Goal: Task Accomplishment & Management: Complete application form

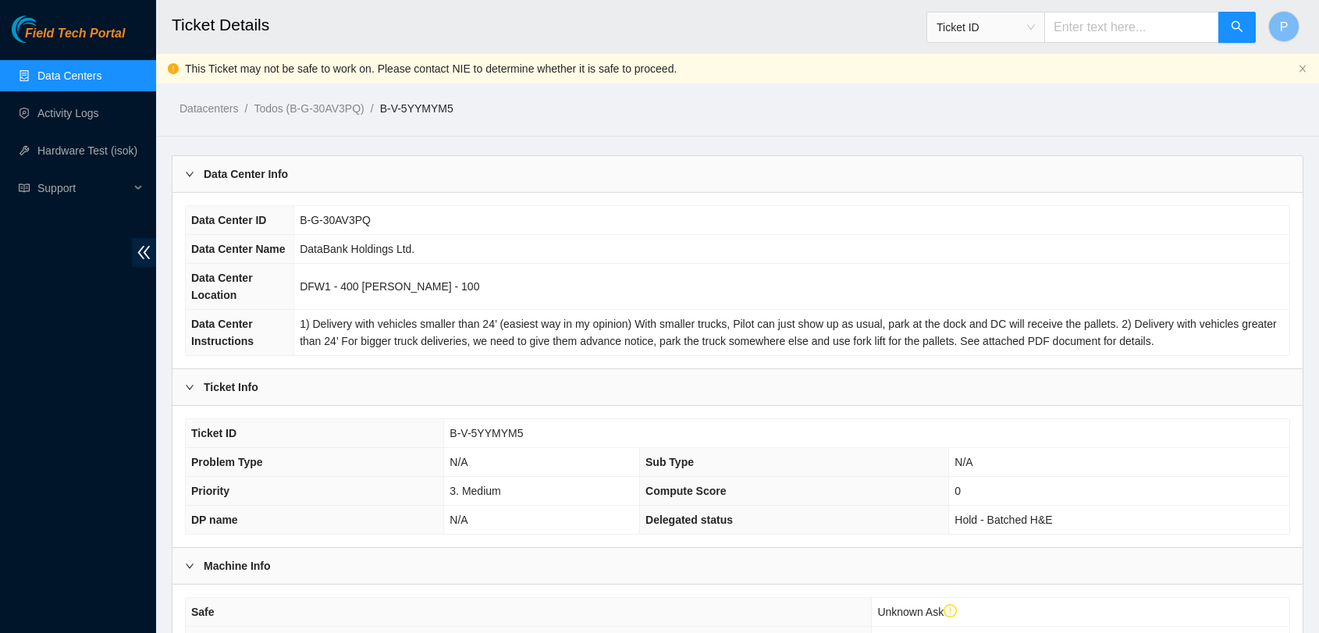
scroll to position [346, 0]
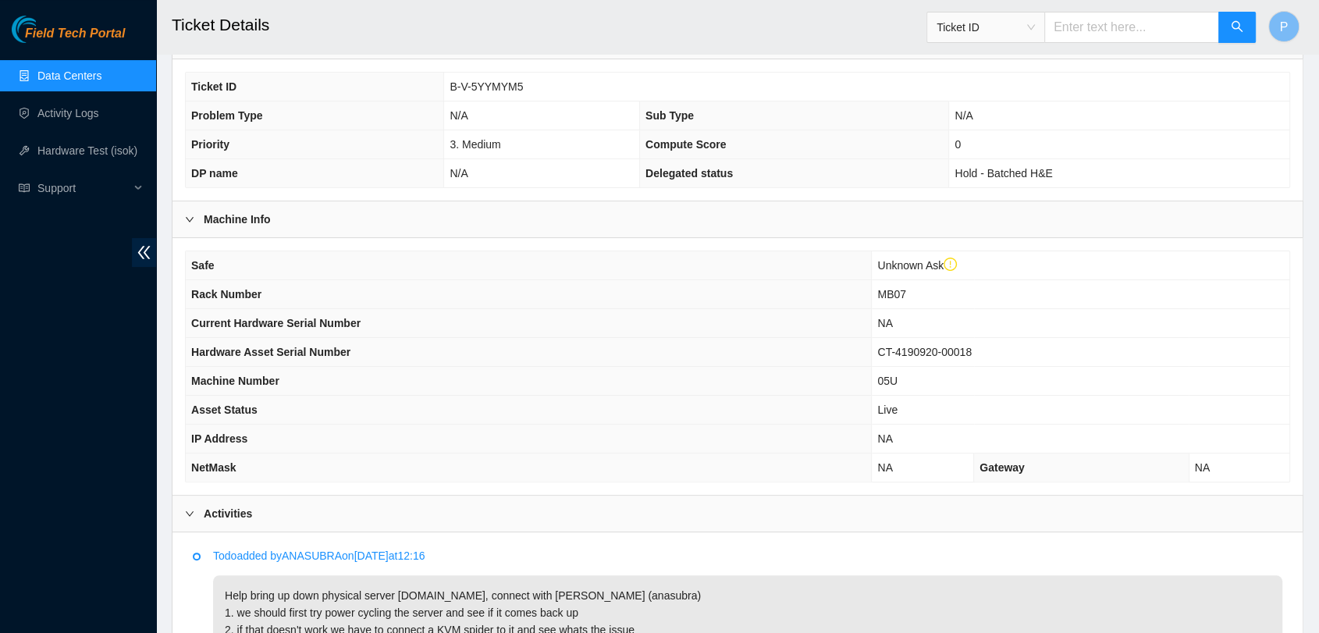
click at [55, 69] on link "Data Centers" at bounding box center [69, 75] width 64 height 12
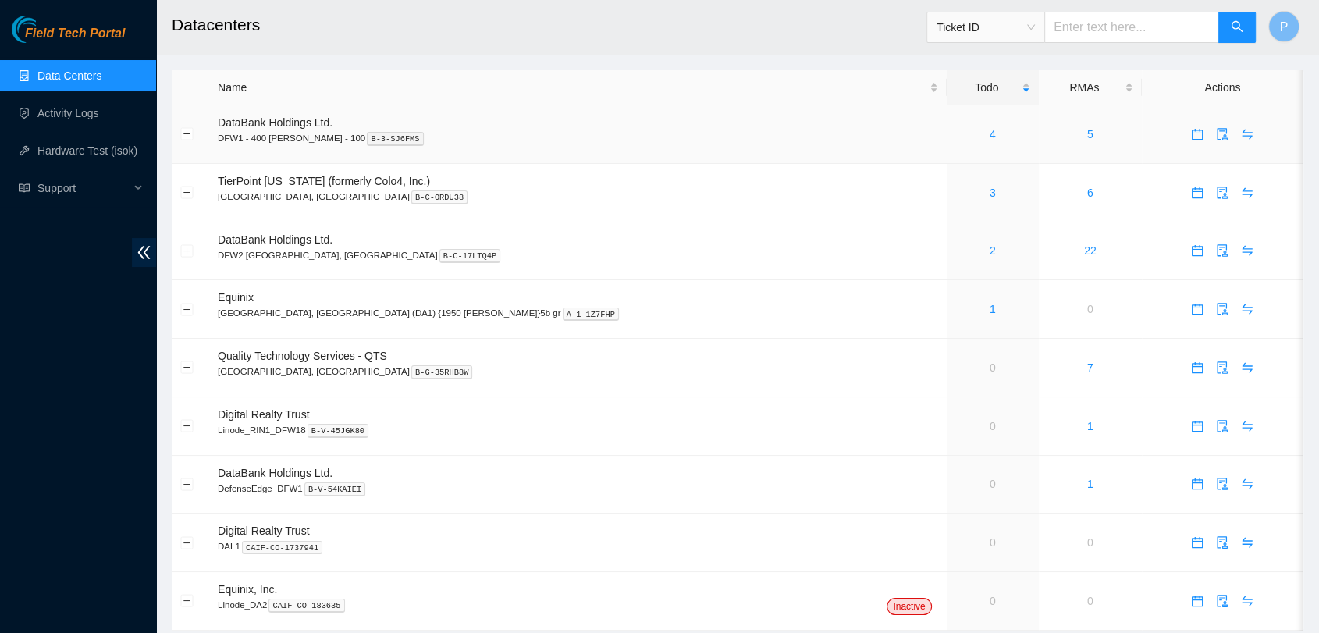
click at [946, 144] on td "4" at bounding box center [992, 134] width 92 height 59
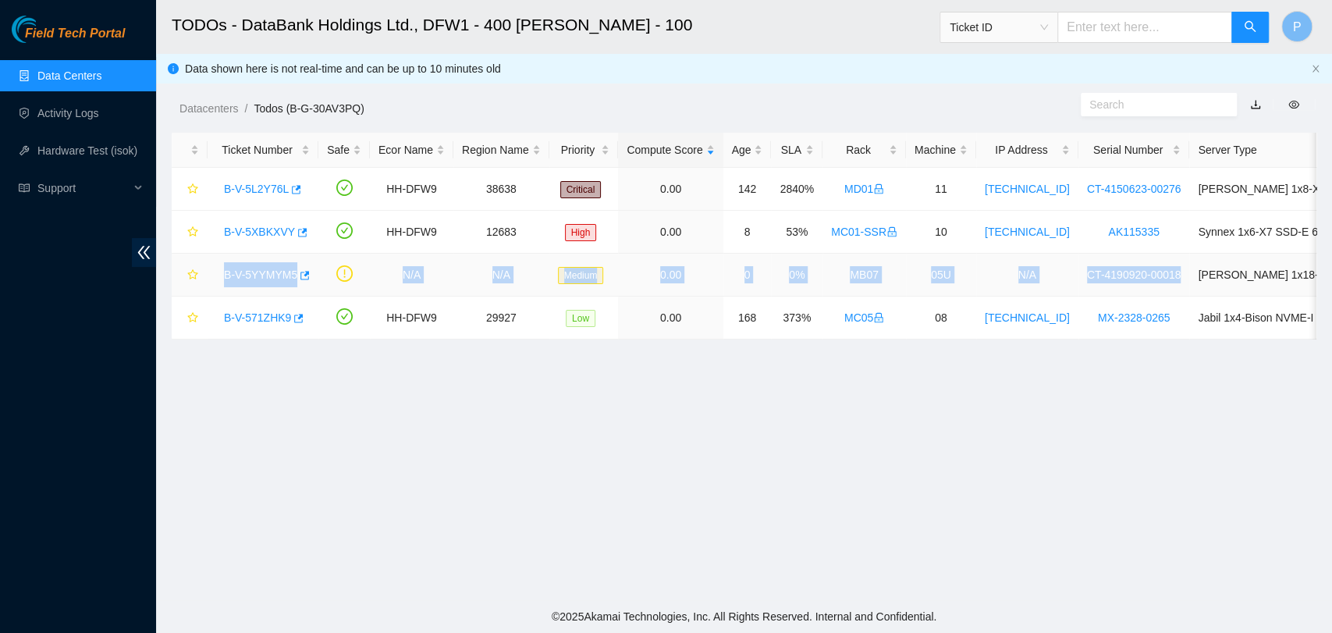
drag, startPoint x: 212, startPoint y: 272, endPoint x: 1158, endPoint y: 277, distance: 945.6
click at [1158, 277] on tr "B-V-5YYMYM5 N/A N/A Medium 0.00 0 0% MB07 05U N/A CT-4190920-00018 Ciara 1x18-X…" at bounding box center [847, 275] width 1351 height 43
copy tr "B-V-5YYMYM5 N/A N/A Medium 0.00 0 0% MB07 05U N/A CT-4190920-00018"
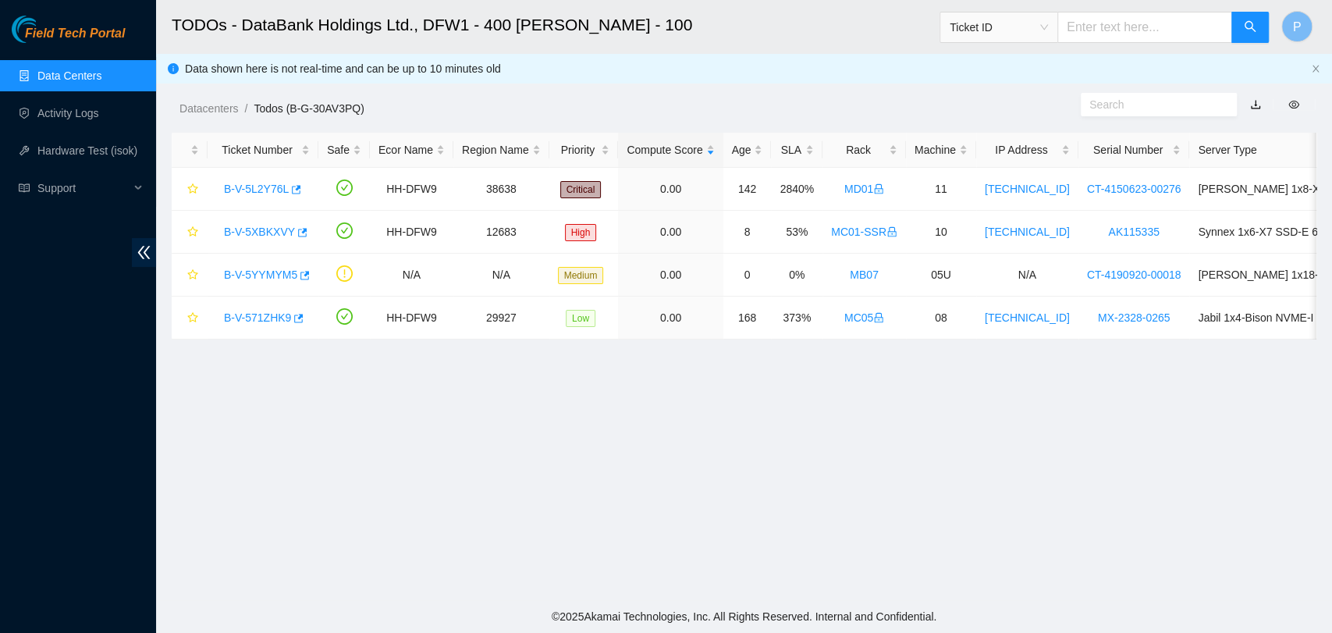
click at [259, 407] on main "TODOs - DataBank Holdings Ltd., DFW1 - 400 S. Akard - 100 Ticket ID P Data show…" at bounding box center [744, 300] width 1176 height 600
click at [252, 264] on div "B-V-5YYMYM5" at bounding box center [263, 274] width 94 height 25
click at [250, 275] on link "B-V-5YYMYM5" at bounding box center [260, 274] width 73 height 12
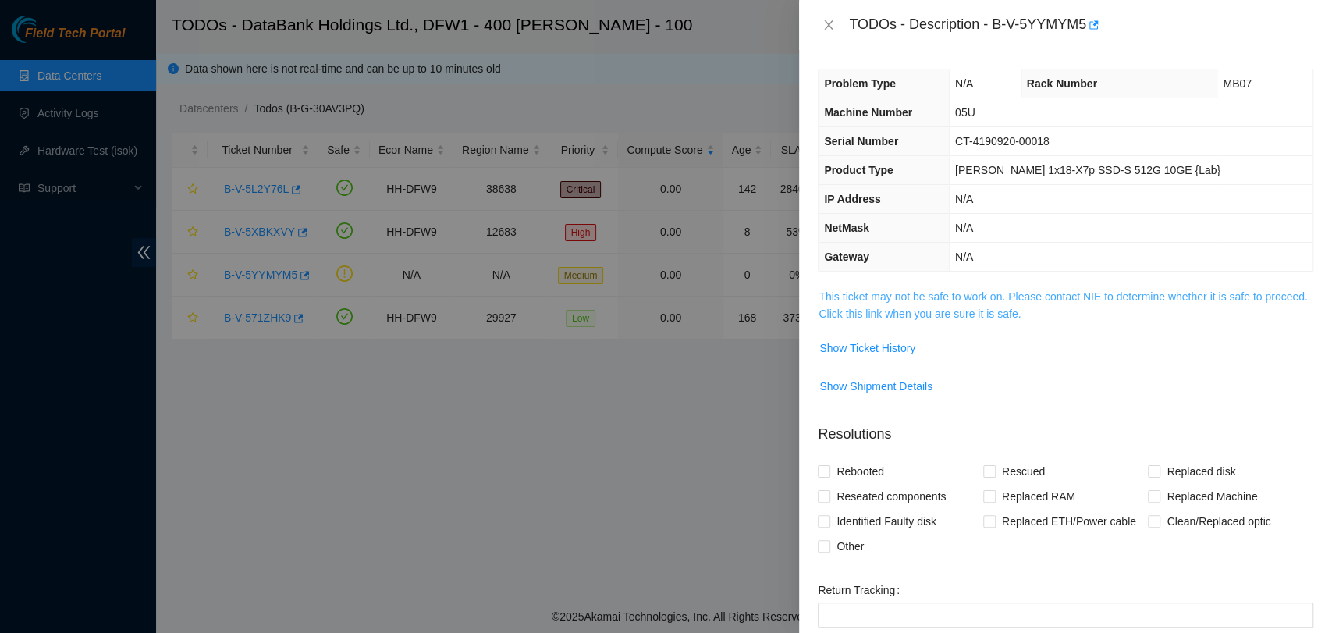
click at [892, 304] on link "This ticket may not be safe to work on. Please contact NIE to determine whether…" at bounding box center [1062, 305] width 488 height 30
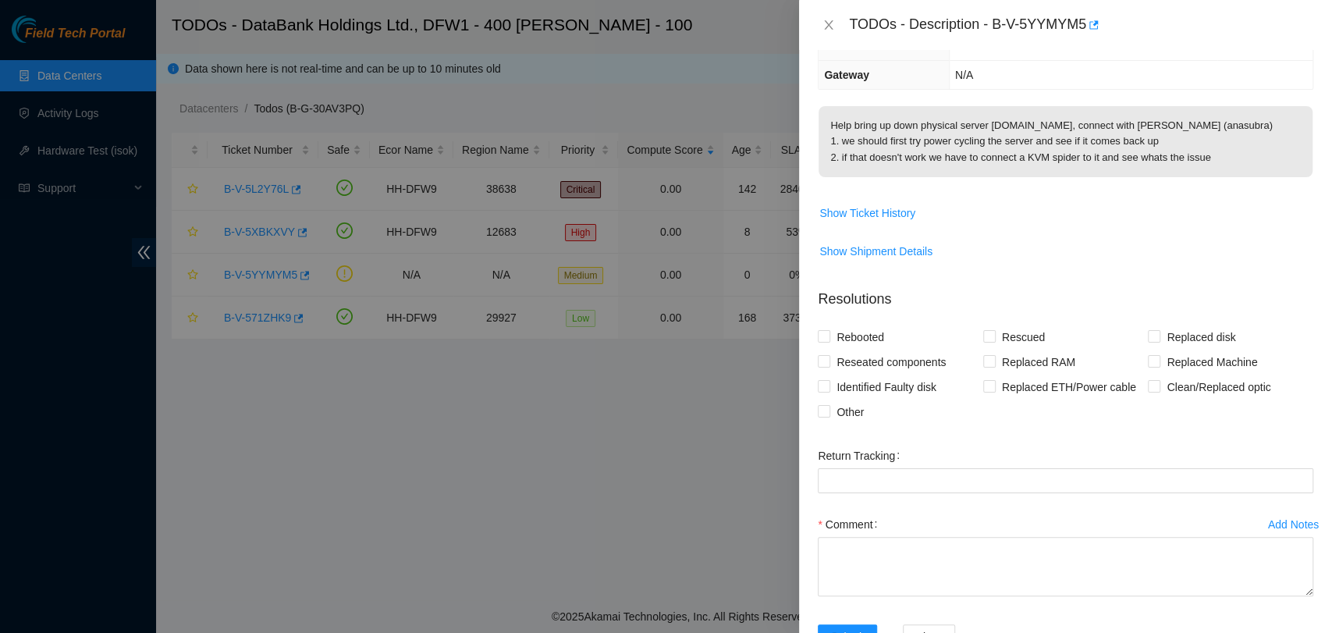
scroll to position [250, 0]
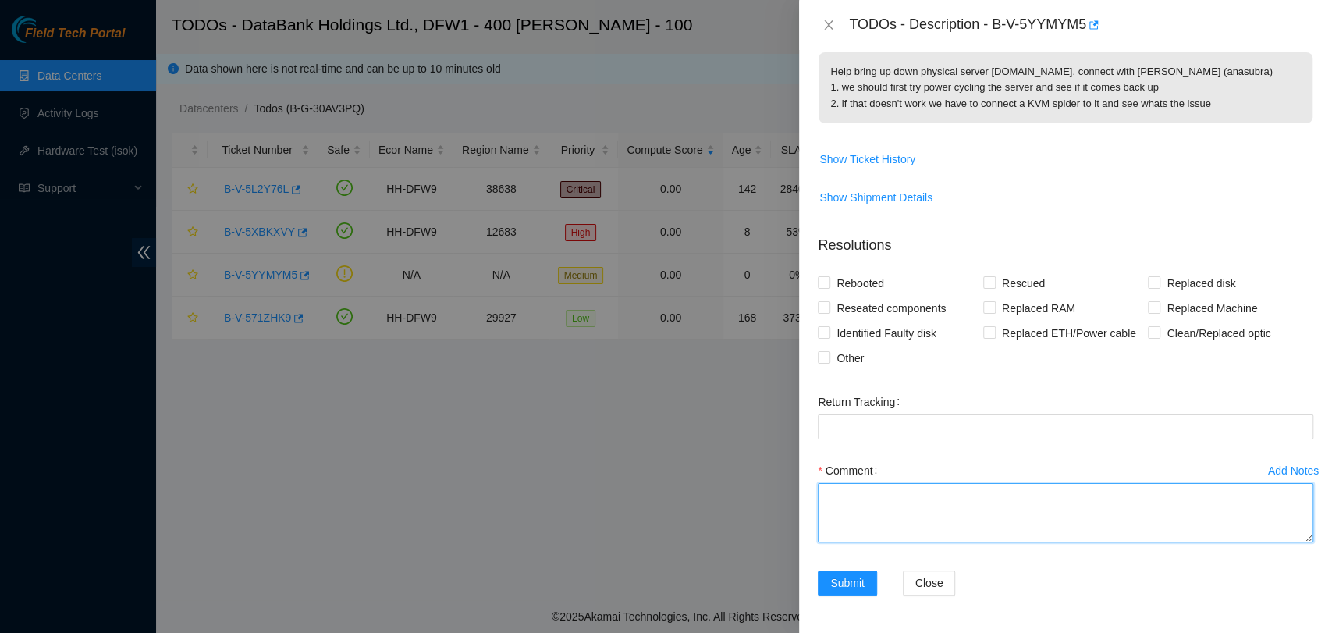
click at [956, 488] on textarea "Comment" at bounding box center [1065, 512] width 495 height 59
paste textarea "The server was power cycled and did not solve the issue. Anand requested to be …"
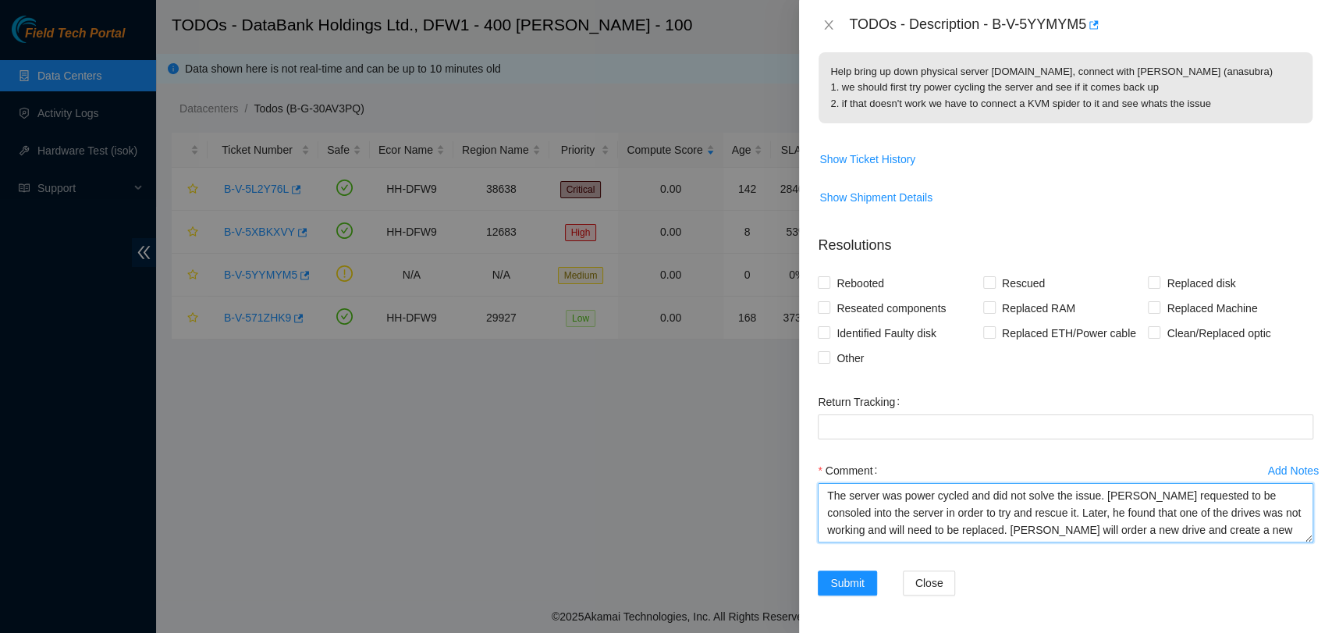
scroll to position [12, 0]
type textarea "The server was power cycled and did not solve the issue. Anand requested to be …"
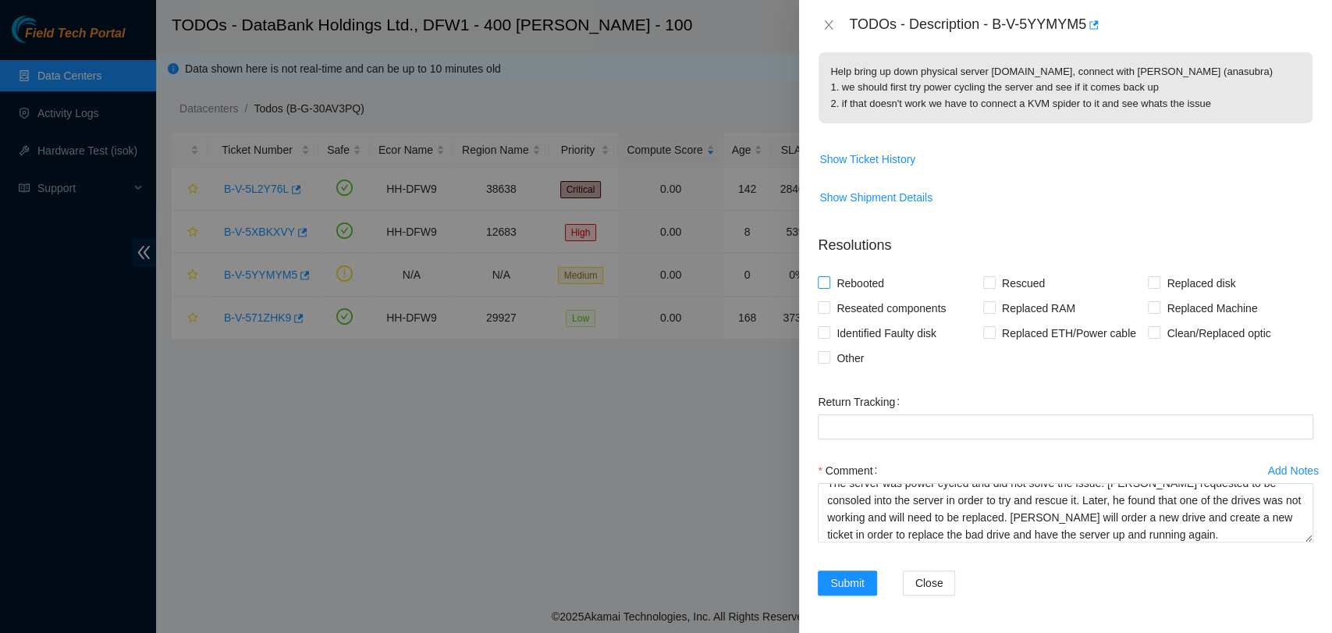
click at [849, 286] on span "Rebooted" at bounding box center [860, 283] width 60 height 25
click at [829, 286] on input "Rebooted" at bounding box center [823, 281] width 11 height 11
checkbox input "true"
click at [1017, 282] on span "Rescued" at bounding box center [1023, 283] width 55 height 25
click at [994, 282] on input "Rescued" at bounding box center [988, 281] width 11 height 11
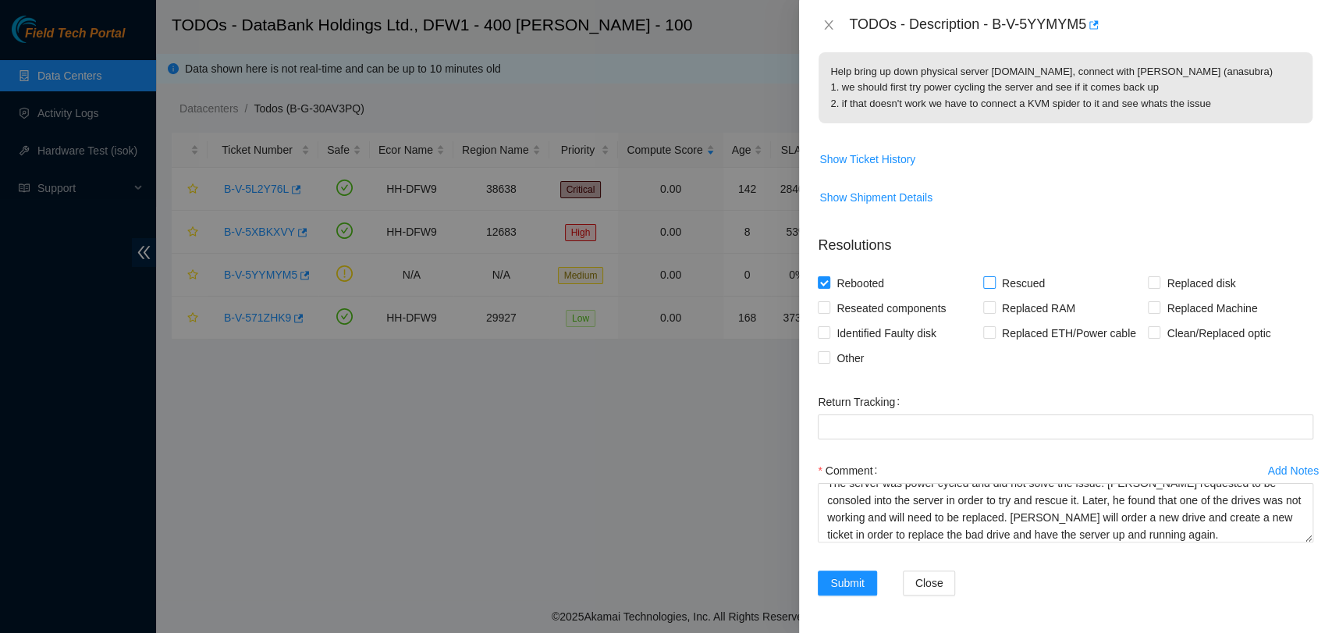
checkbox input "true"
click at [854, 582] on span "Submit" at bounding box center [847, 582] width 34 height 17
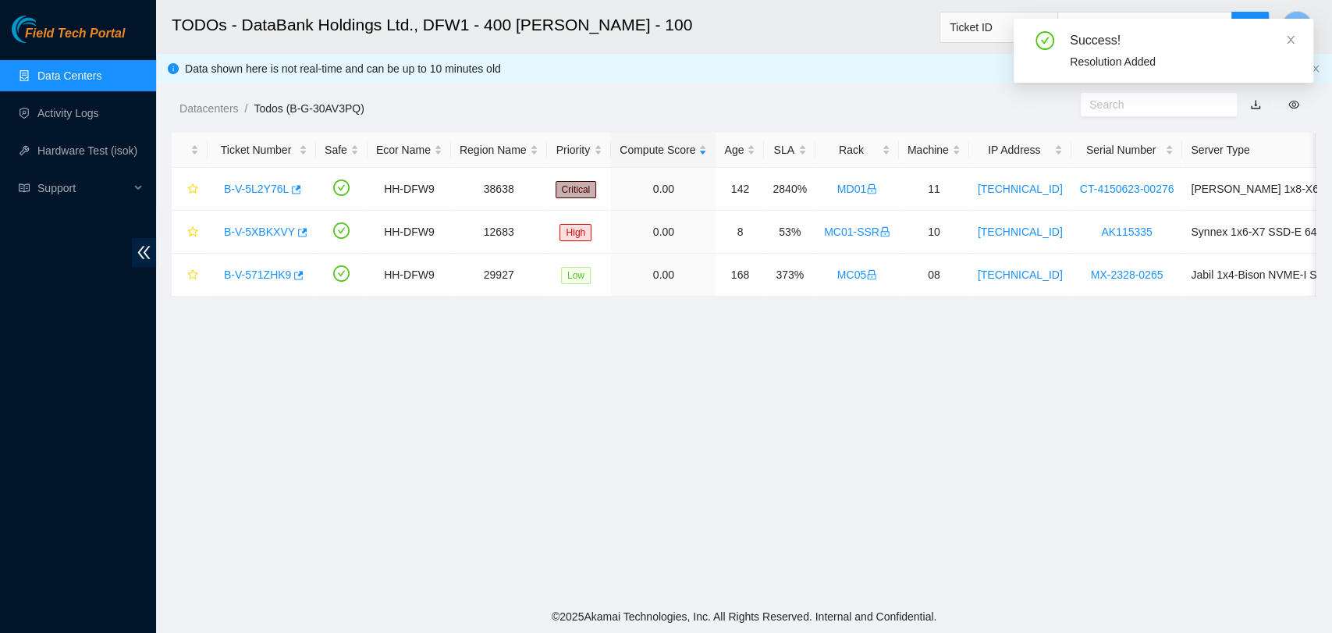
scroll to position [256, 0]
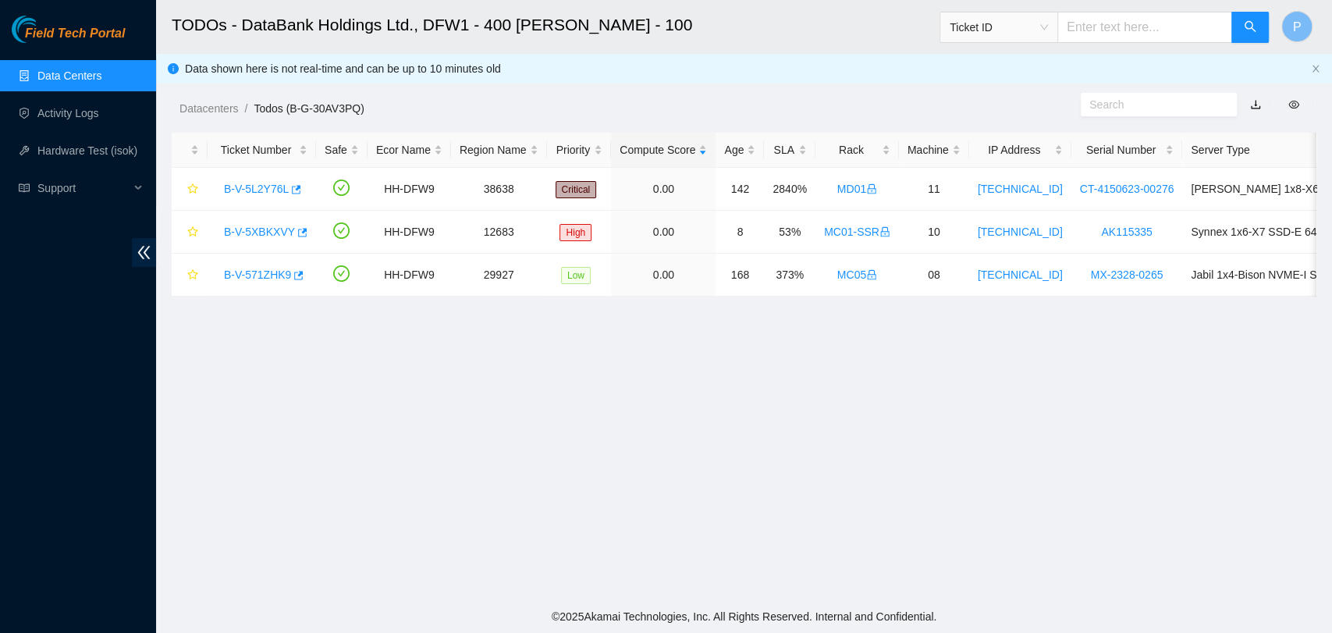
click at [101, 82] on link "Data Centers" at bounding box center [69, 75] width 64 height 12
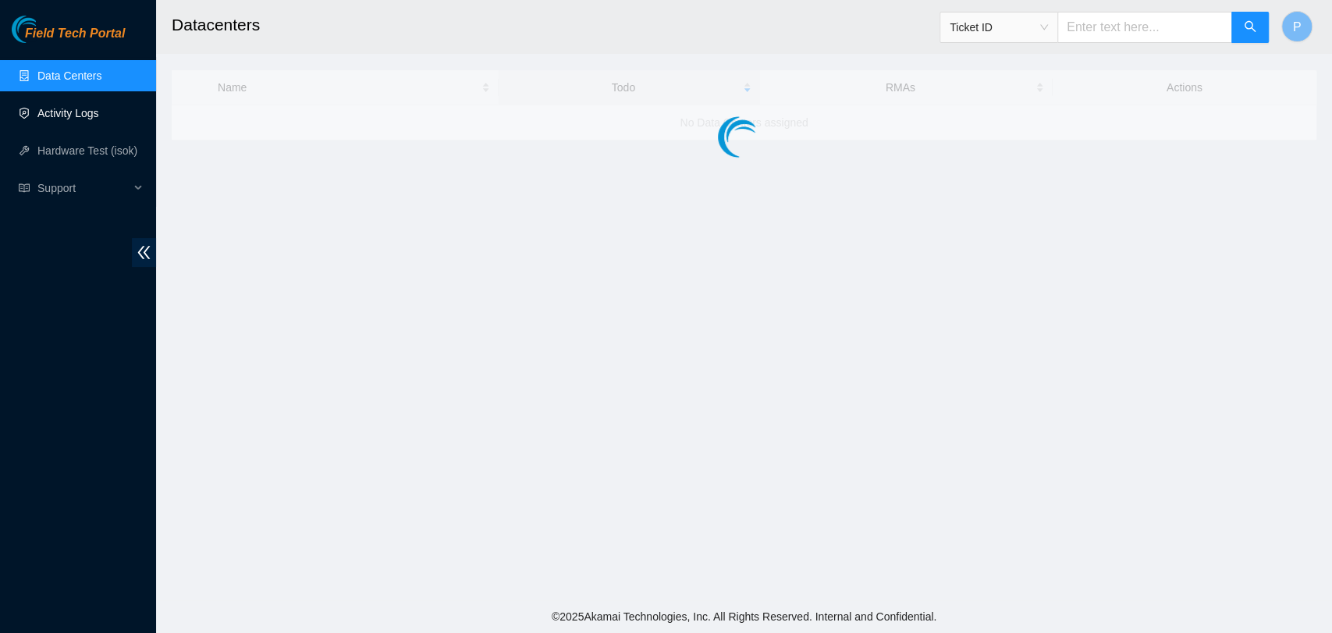
click at [99, 108] on link "Activity Logs" at bounding box center [68, 113] width 62 height 12
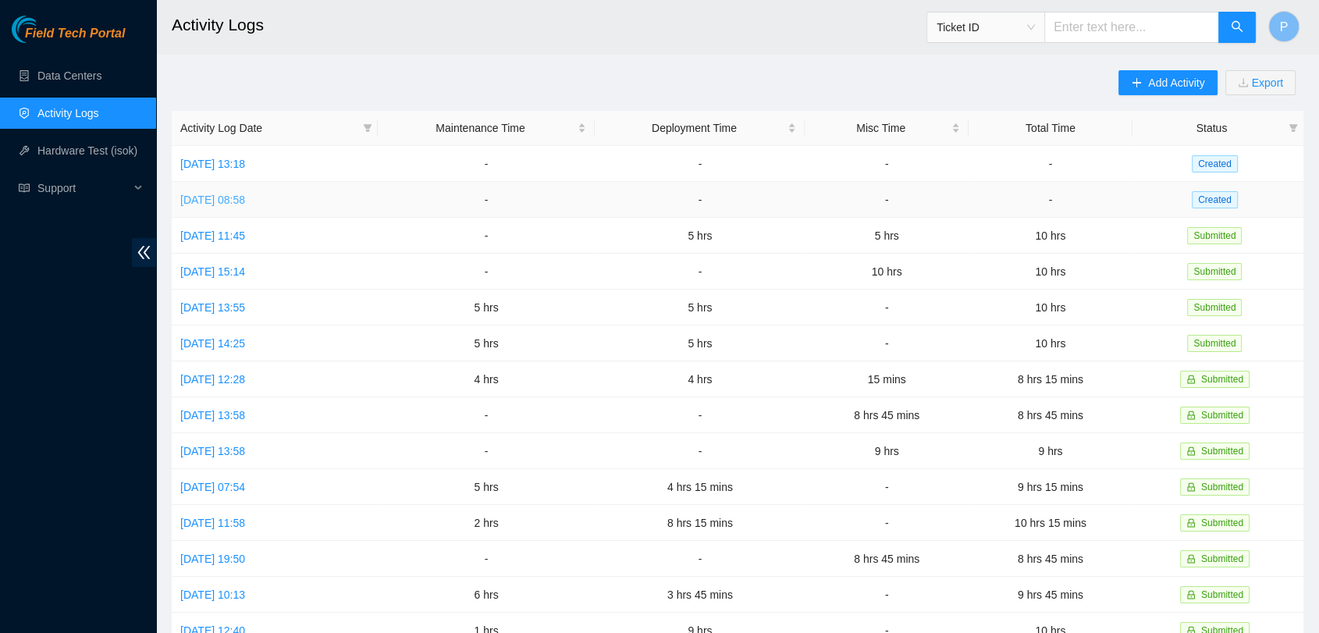
click at [243, 198] on link "Tue, 14 Oct 2025 08:58" at bounding box center [212, 199] width 65 height 12
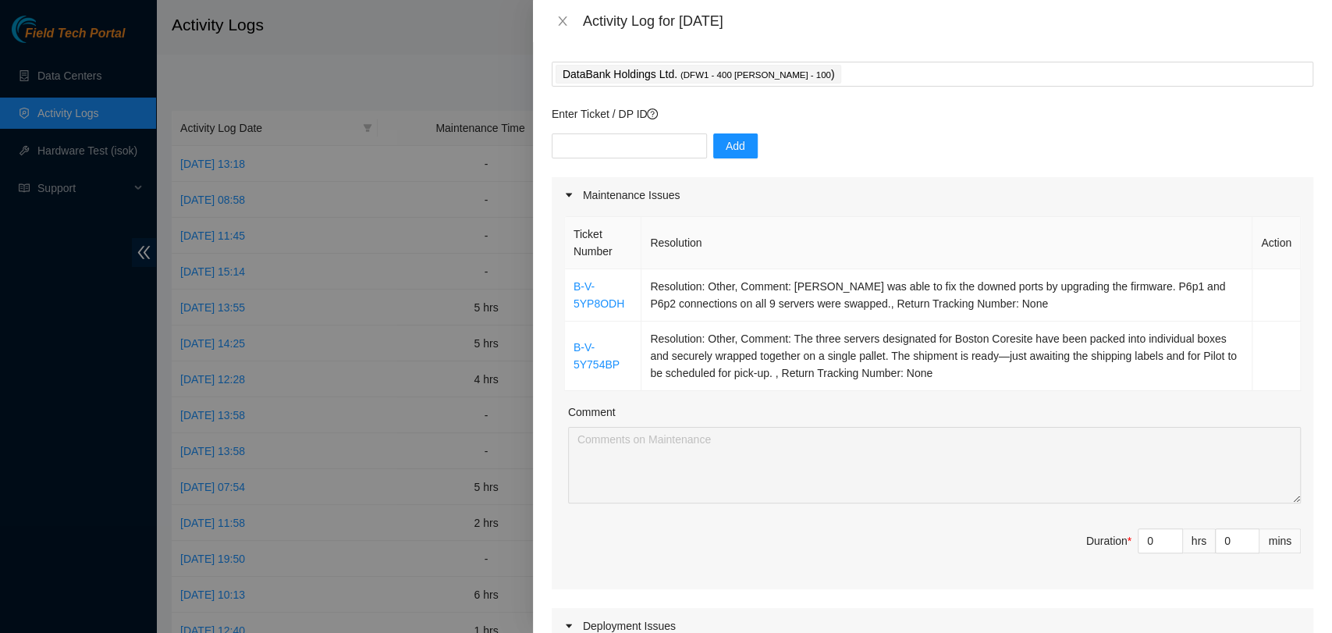
scroll to position [173, 0]
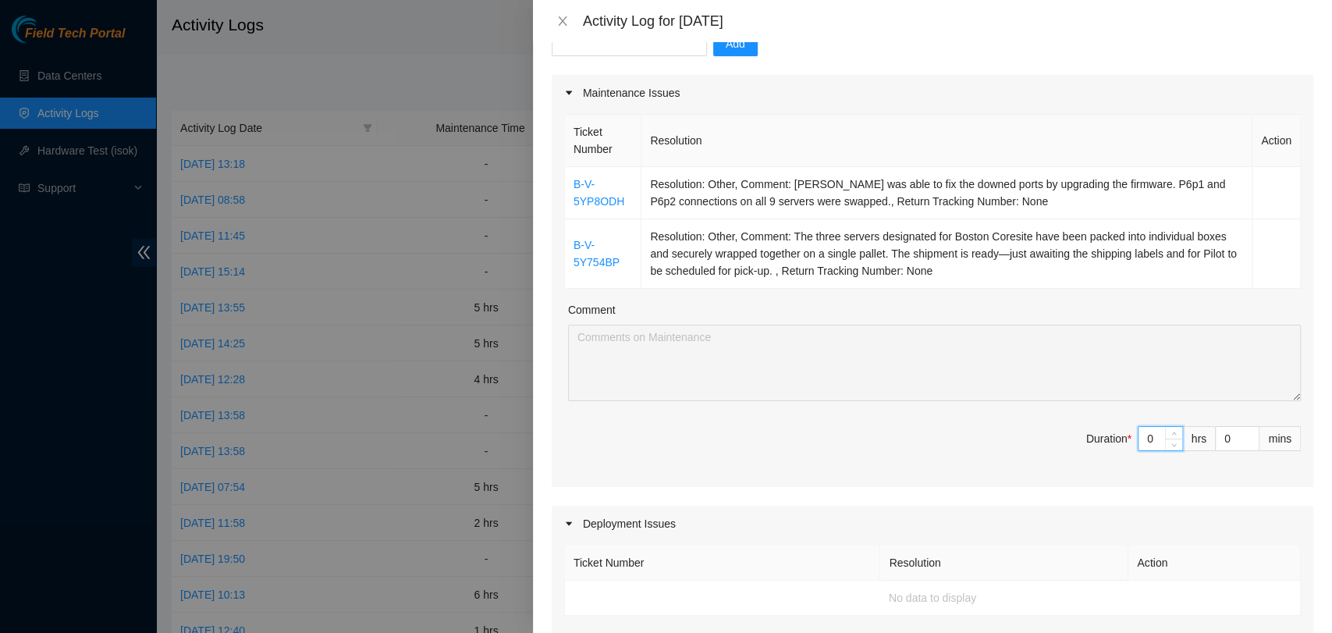
click at [1145, 435] on input "0" at bounding box center [1160, 438] width 44 height 23
type input "5"
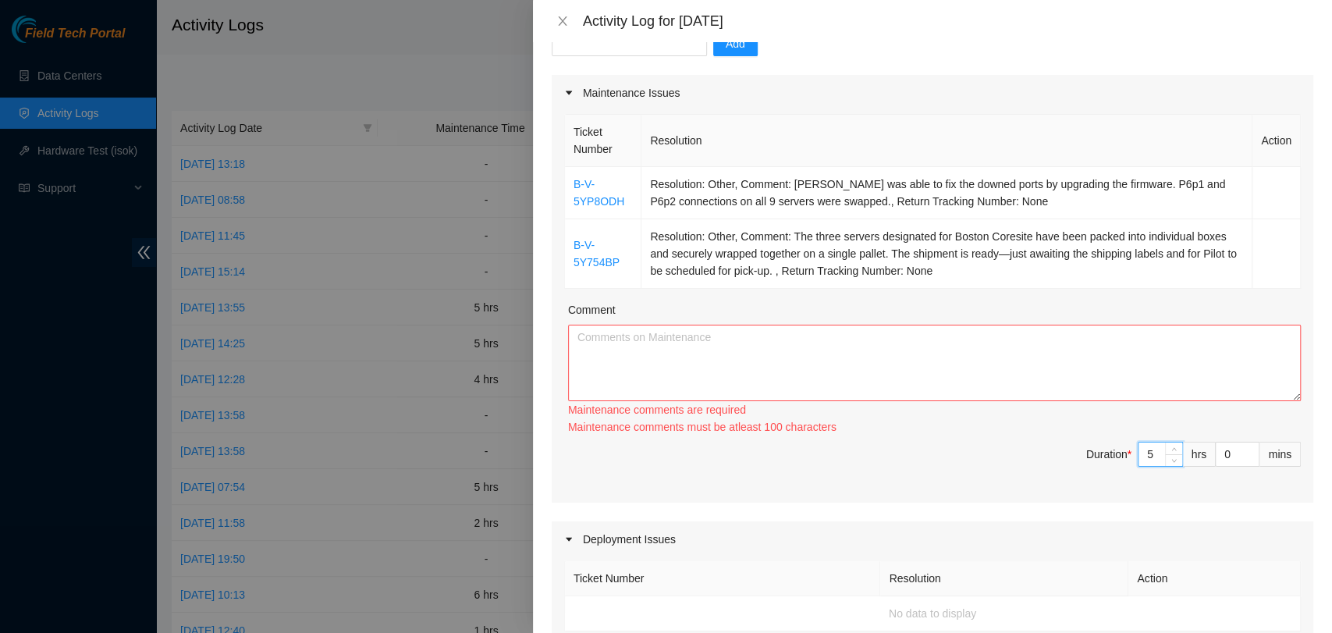
type input "5"
click at [1015, 366] on textarea "Comment" at bounding box center [934, 363] width 733 height 76
paste textarea "Sunil successfully resolved the issue with the downed ports by upgrading the fi…"
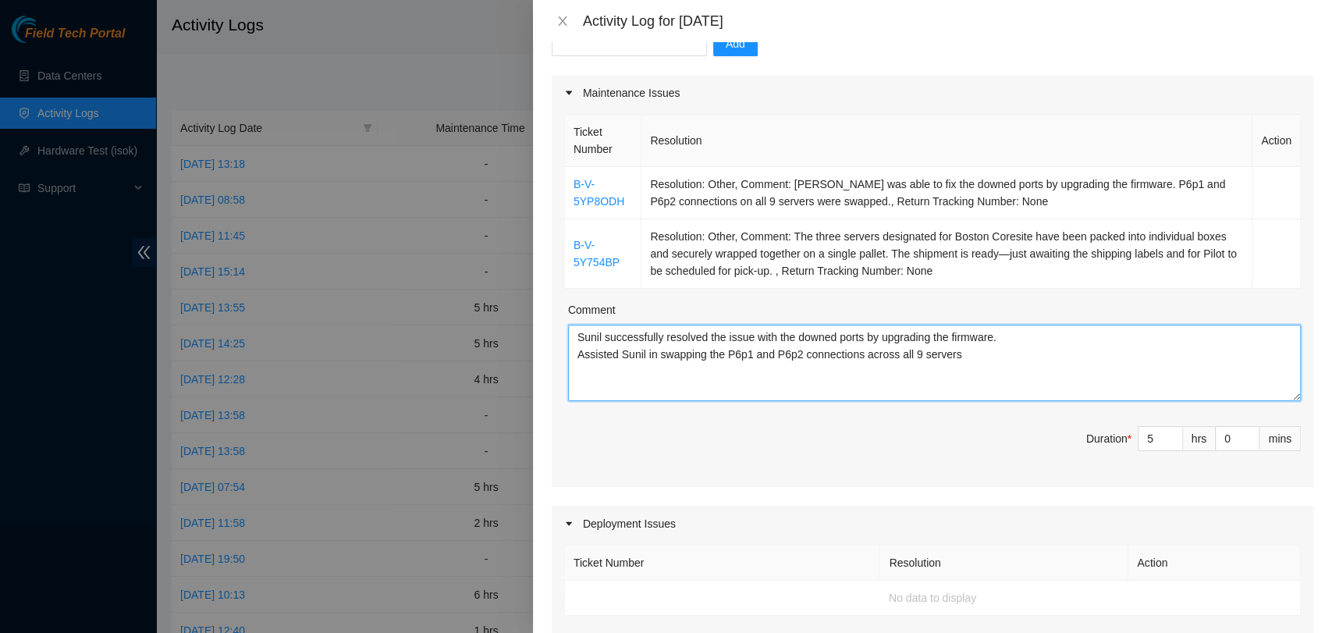
paste textarea "The three servers designated for Boston Coresite have been packed into individu…"
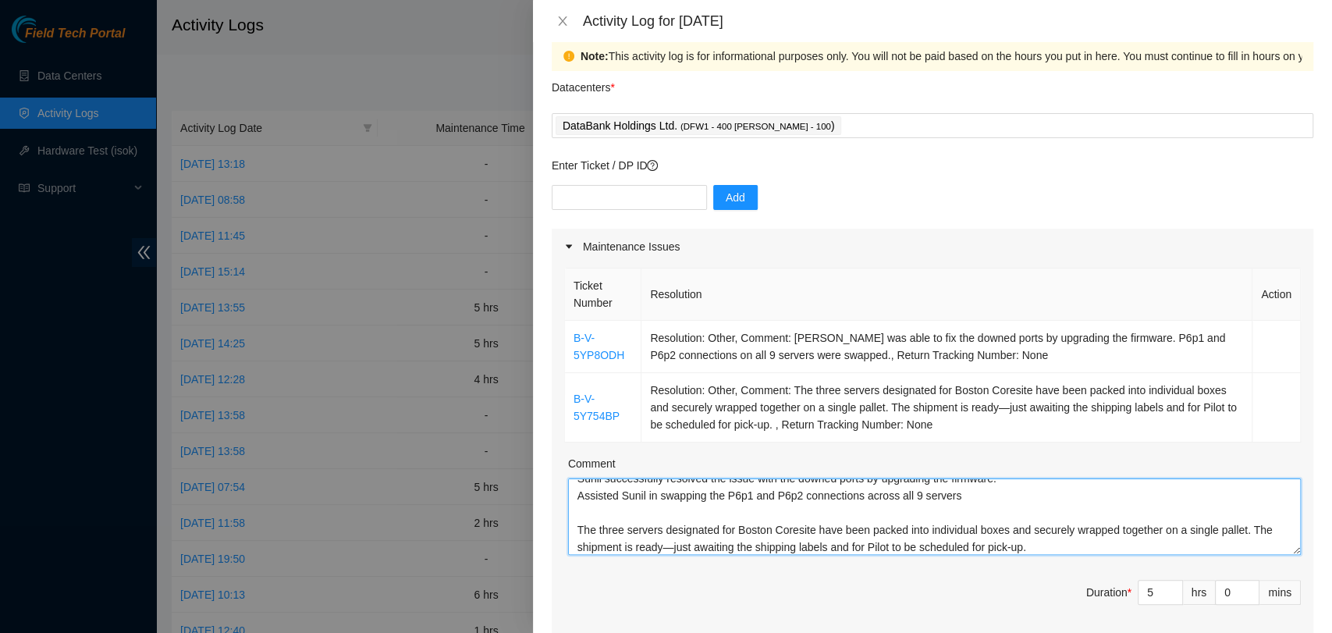
scroll to position [0, 0]
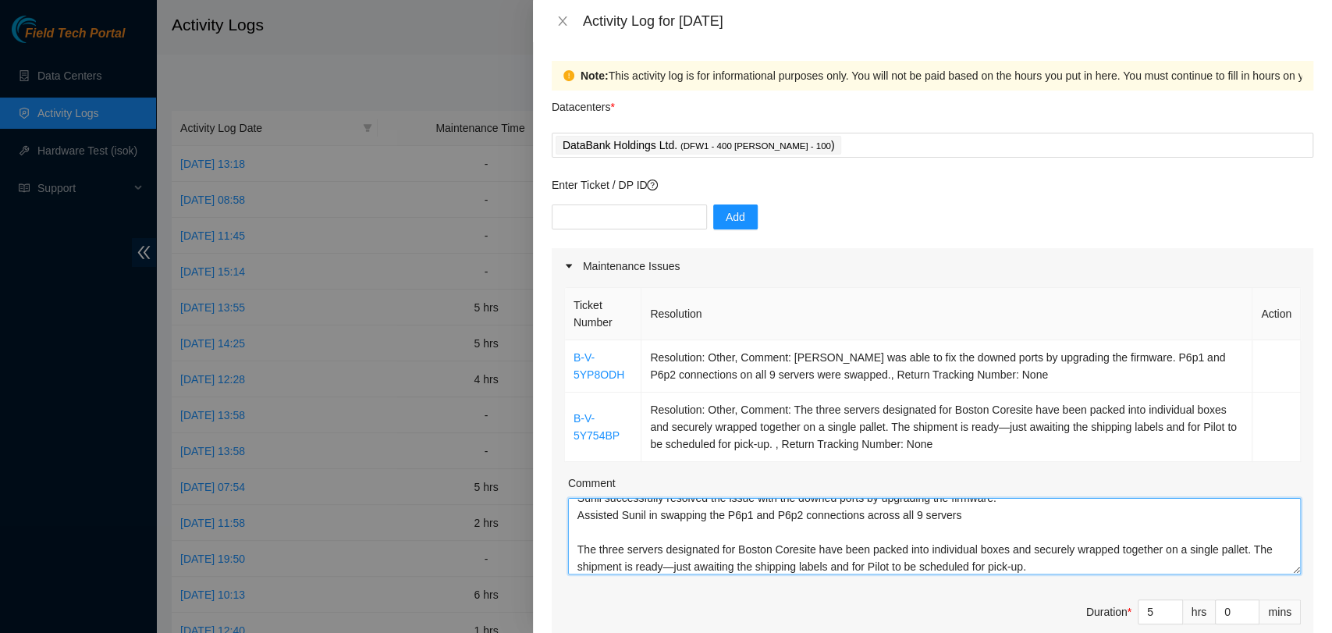
type textarea "Sunil successfully resolved the issue with the downed ports by upgrading the fi…"
click at [615, 214] on input "text" at bounding box center [629, 216] width 155 height 25
paste input "DP85226"
type input "DP85226"
click at [726, 208] on span "Add" at bounding box center [736, 216] width 20 height 17
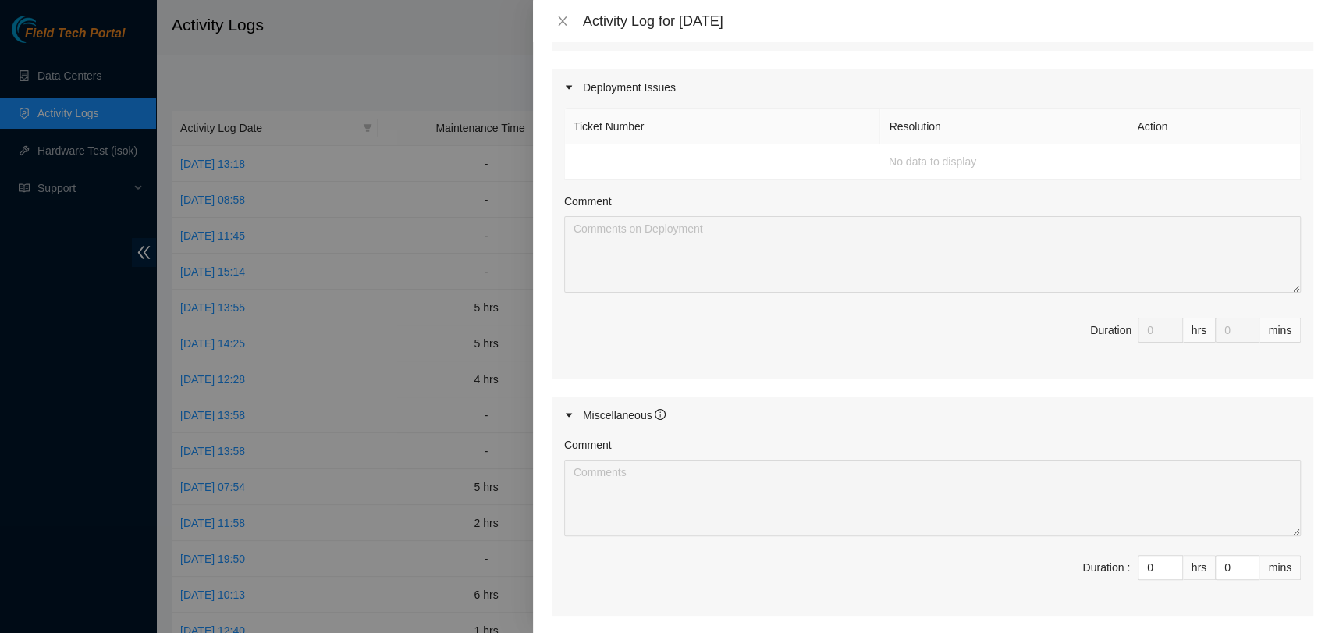
scroll to position [502, 0]
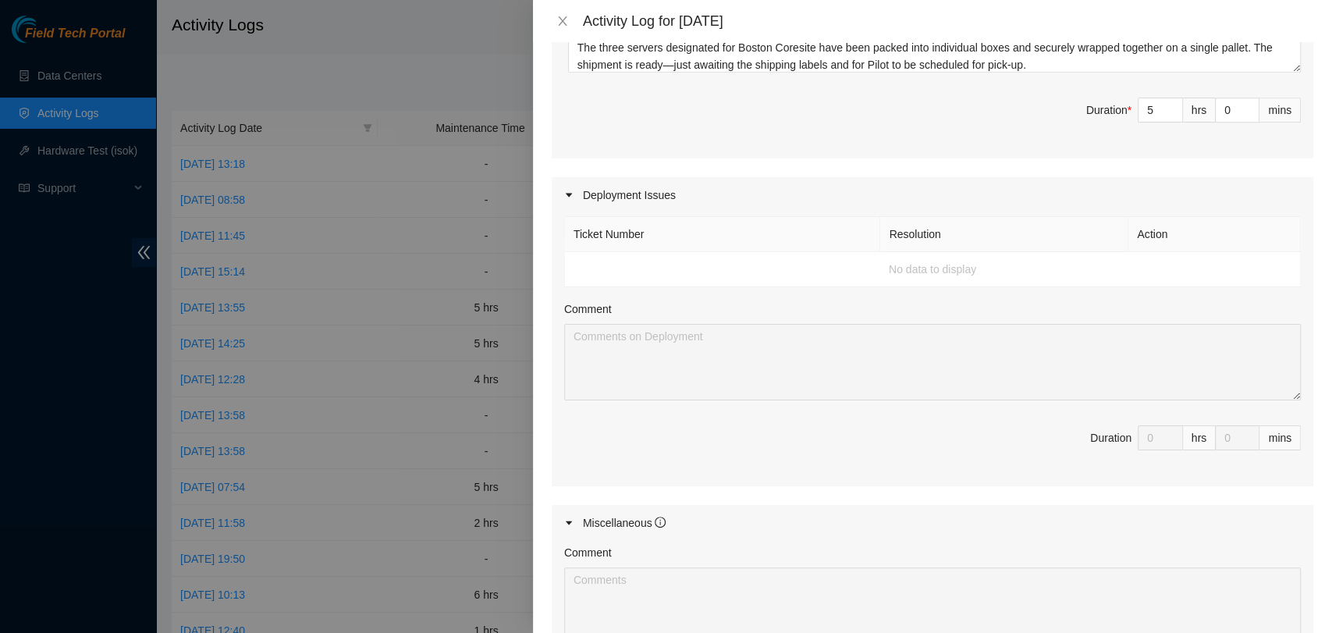
click at [654, 278] on td "No data to display" at bounding box center [933, 269] width 736 height 35
click at [569, 195] on icon "caret-right" at bounding box center [568, 194] width 9 height 9
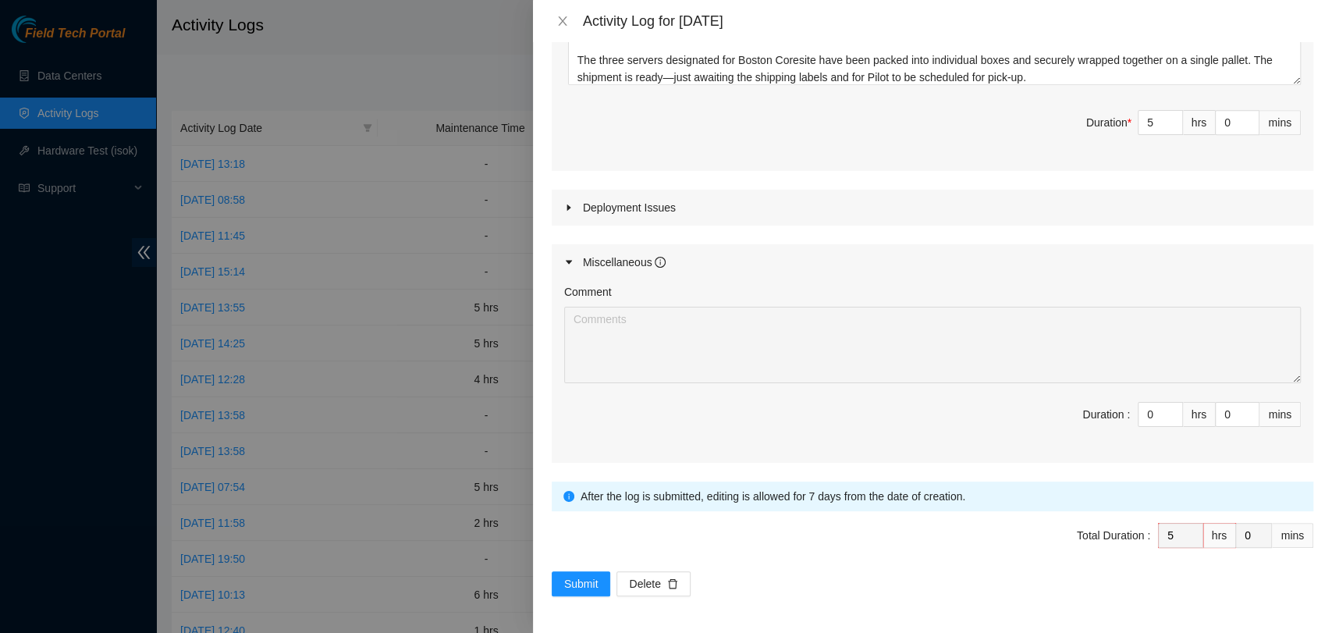
click at [567, 193] on div "Deployment Issues" at bounding box center [932, 208] width 761 height 36
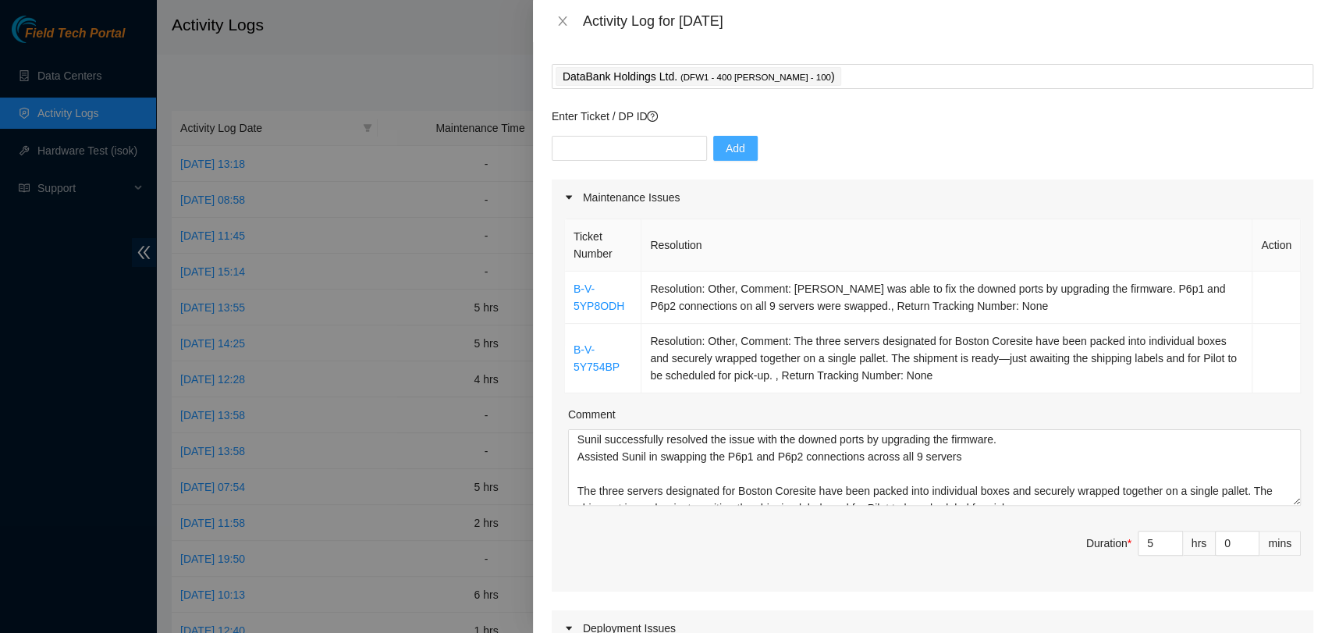
scroll to position [0, 0]
click at [619, 141] on input "text" at bounding box center [629, 148] width 155 height 25
paste input "DP85226"
type input "DP85226"
click at [726, 140] on span "Add" at bounding box center [736, 148] width 20 height 17
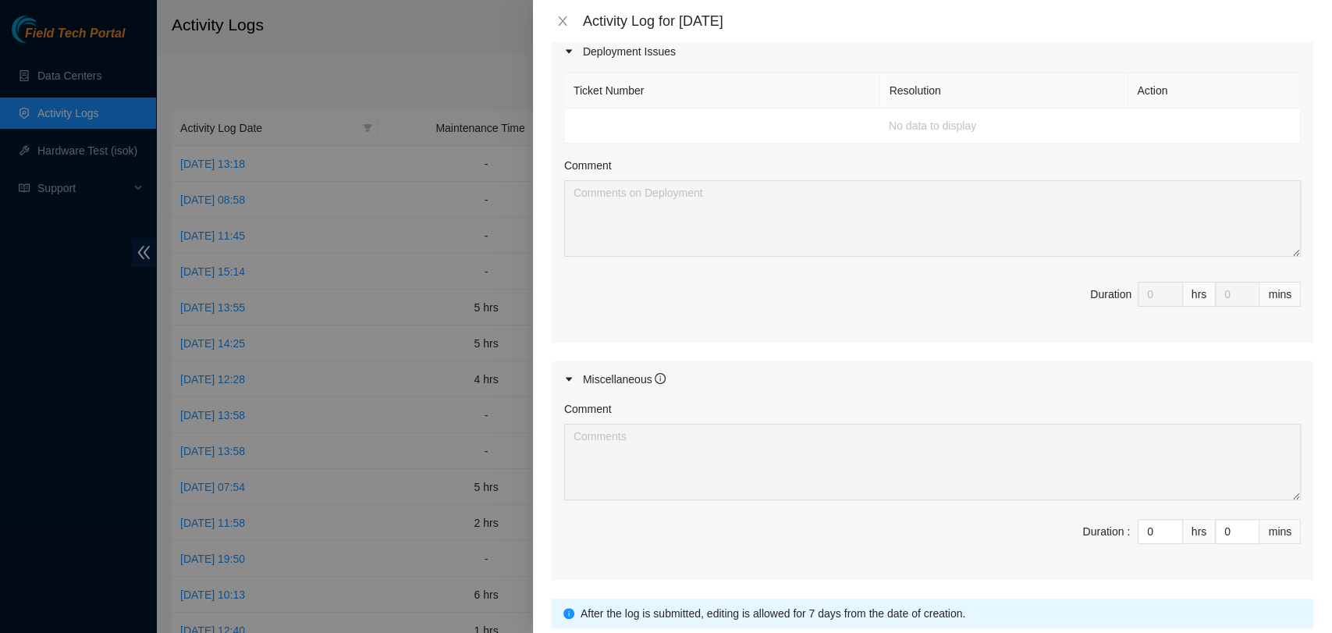
scroll to position [675, 0]
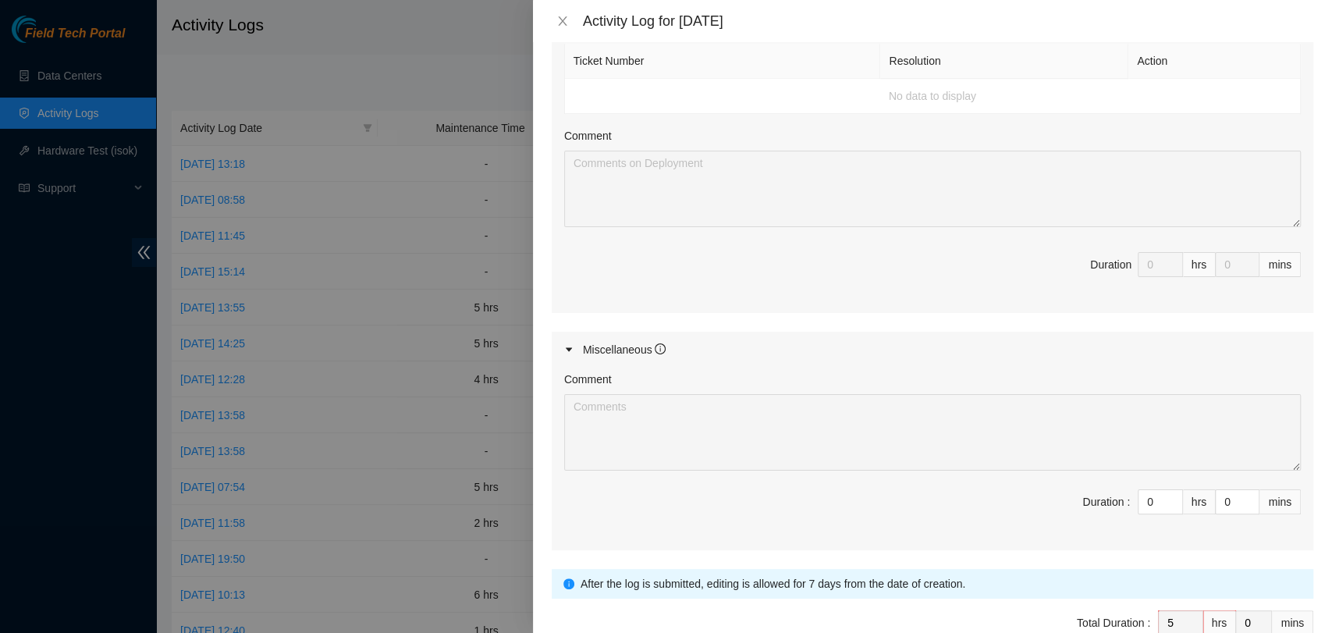
click at [855, 367] on div "Comment Duration : 0 hrs 0 mins" at bounding box center [932, 458] width 761 height 183
click at [1145, 497] on input "0" at bounding box center [1160, 501] width 44 height 23
type input "5"
type input "10"
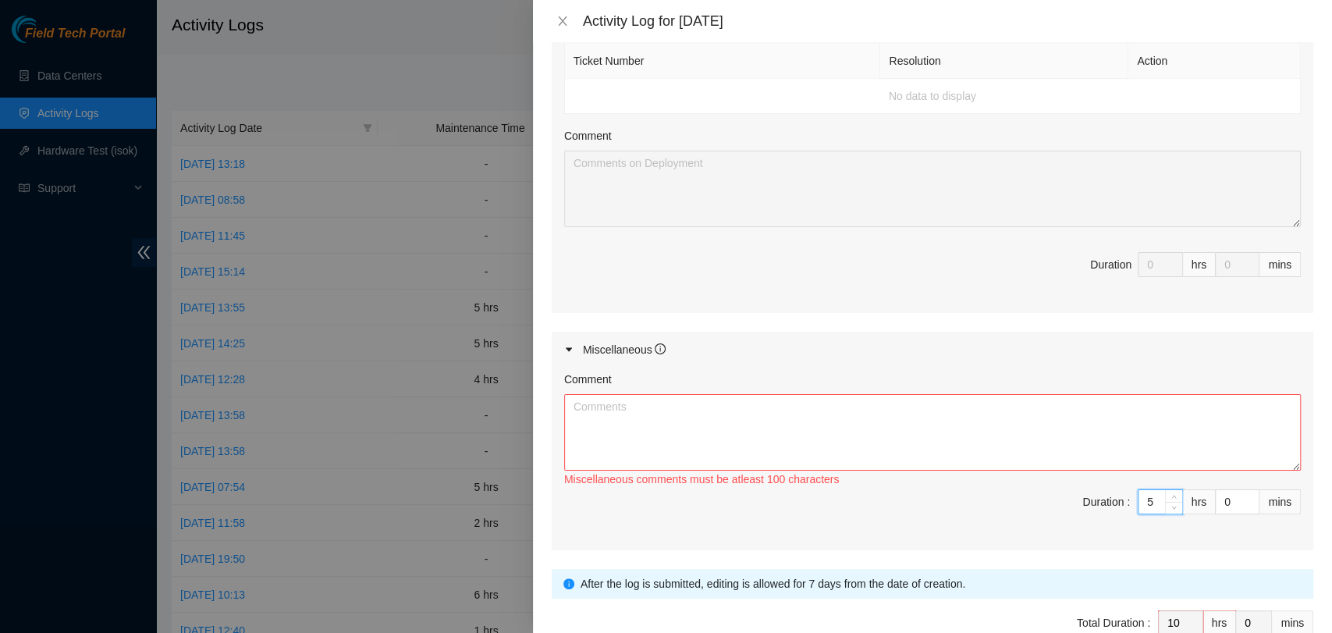
type input "5"
click at [920, 426] on textarea "Comment" at bounding box center [932, 432] width 737 height 76
click at [708, 420] on textarea "Comment" at bounding box center [932, 432] width 737 height 76
paste textarea "DP85226 The three servers designated for Boston Coresite have been packed into …"
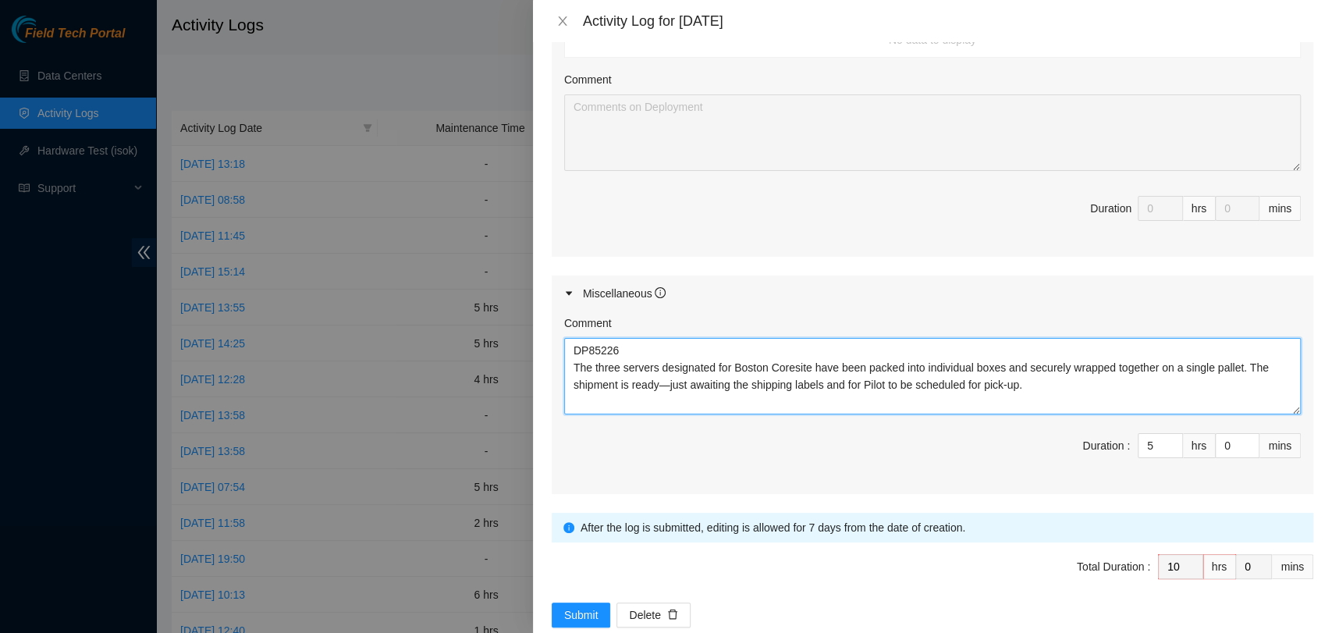
scroll to position [761, 0]
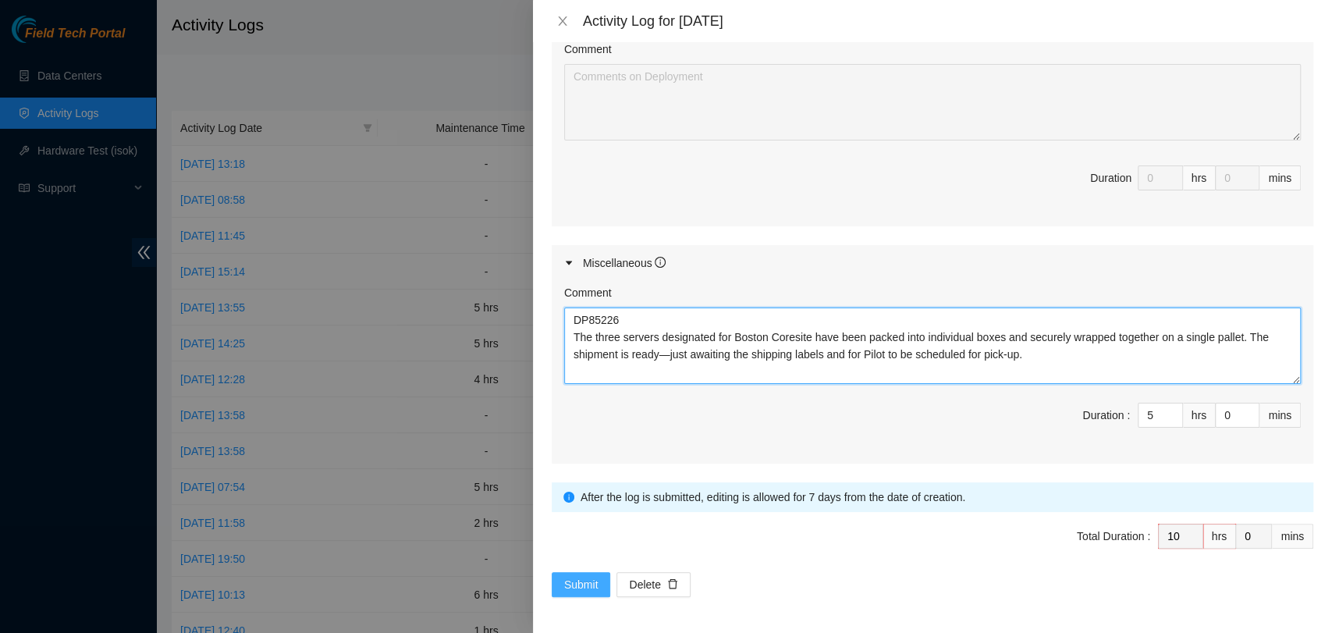
type textarea "DP85226 The three servers designated for Boston Coresite have been packed into …"
click at [560, 582] on button "Submit" at bounding box center [581, 584] width 59 height 25
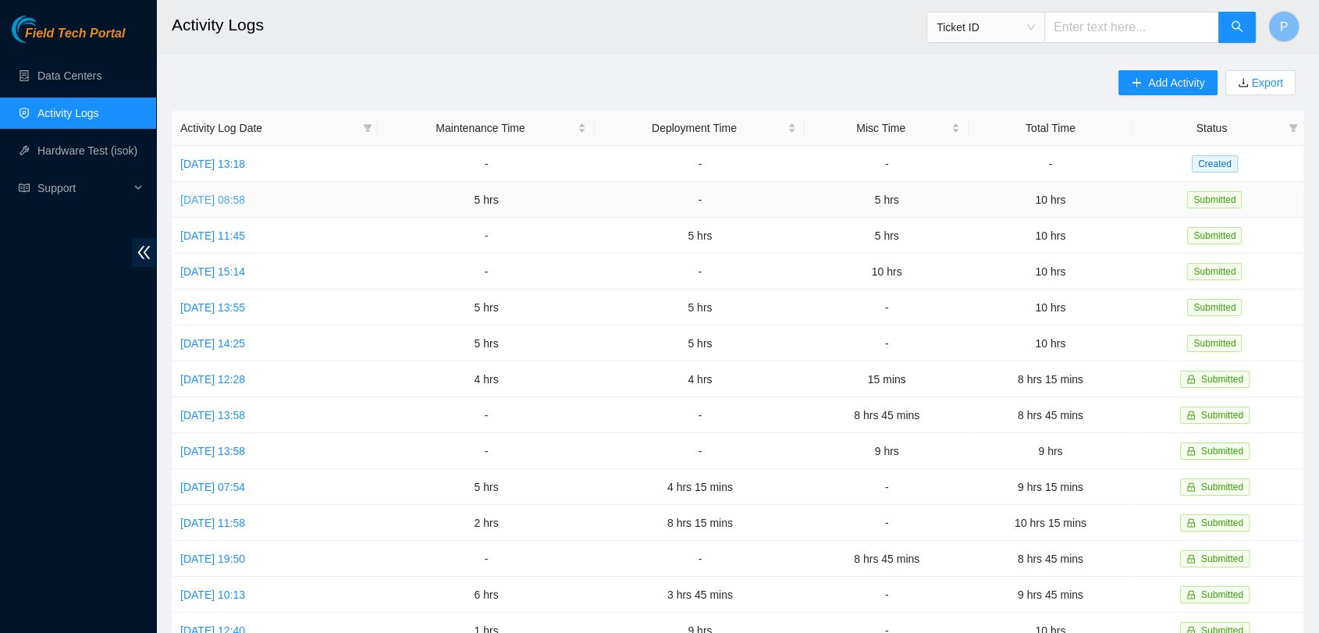
click at [245, 200] on link "Tue, 14 Oct 2025 08:58" at bounding box center [212, 199] width 65 height 12
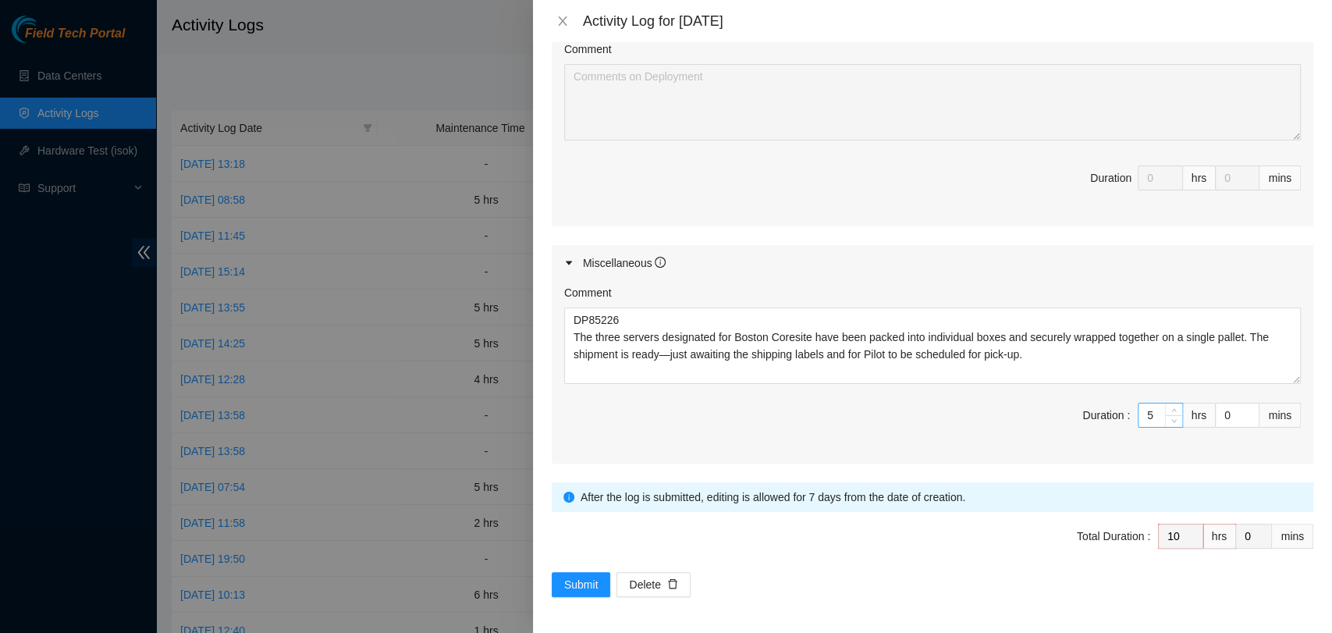
click at [1141, 414] on input "5" at bounding box center [1160, 414] width 44 height 23
type input "5"
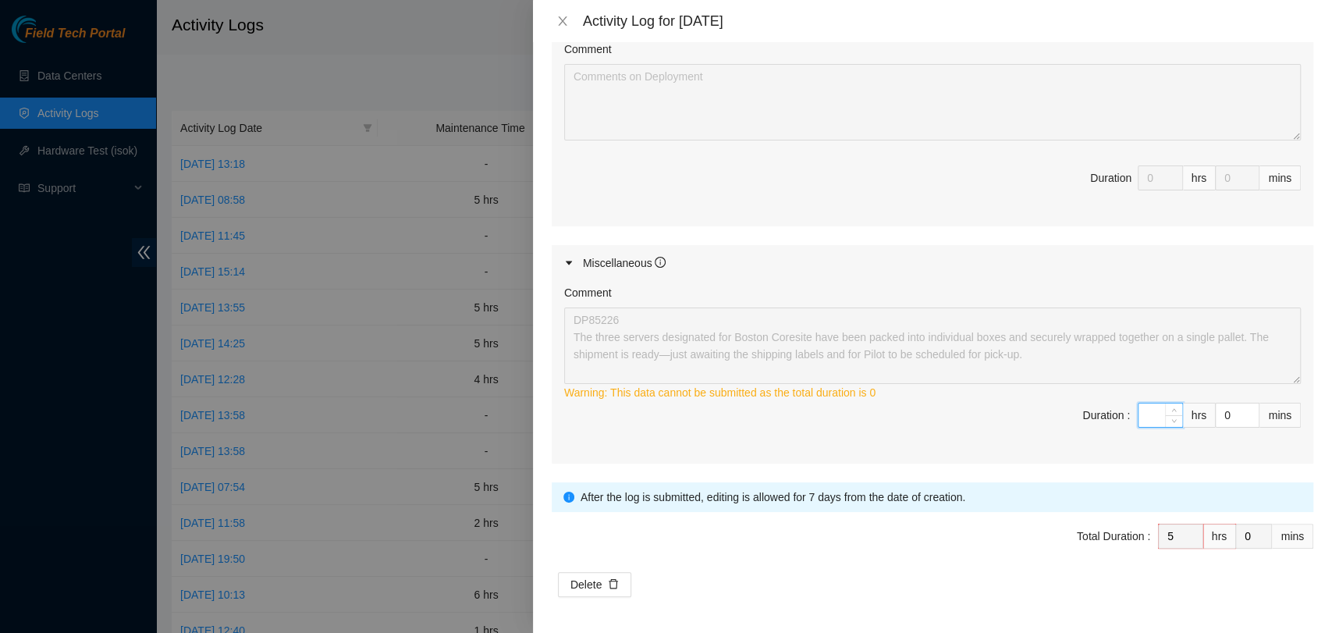
type input "4"
type input "9"
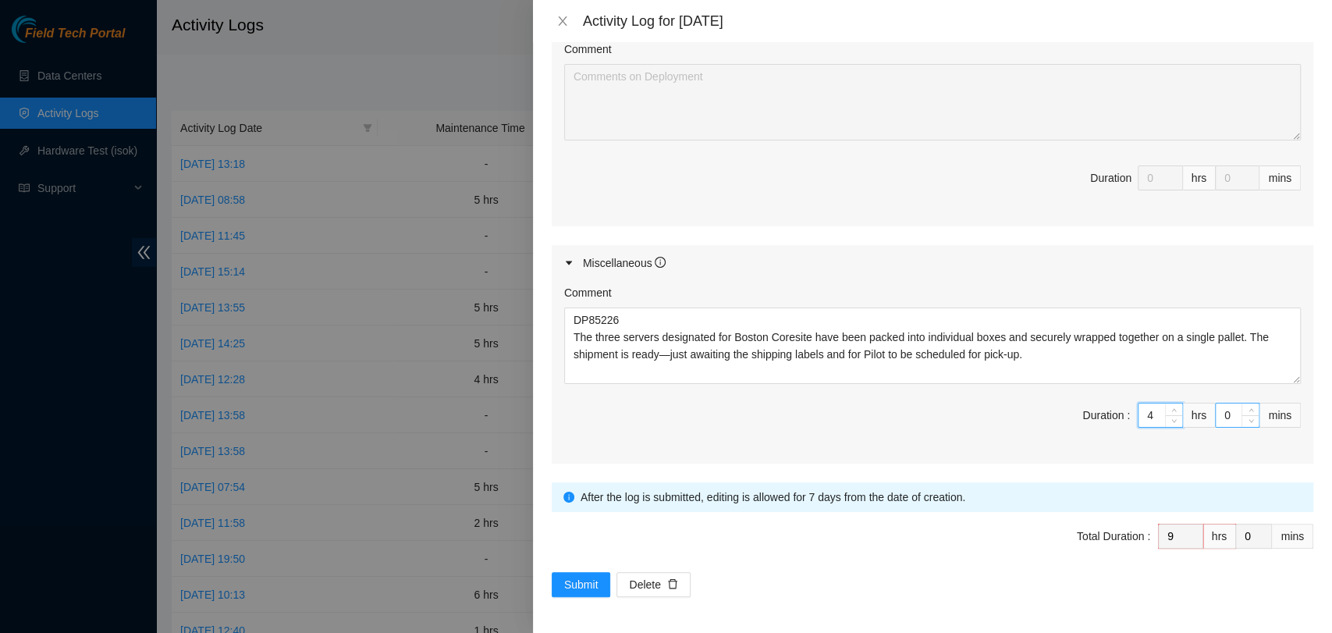
type input "4"
click at [1219, 415] on input "0" at bounding box center [1237, 414] width 43 height 23
type input "4"
type input "45"
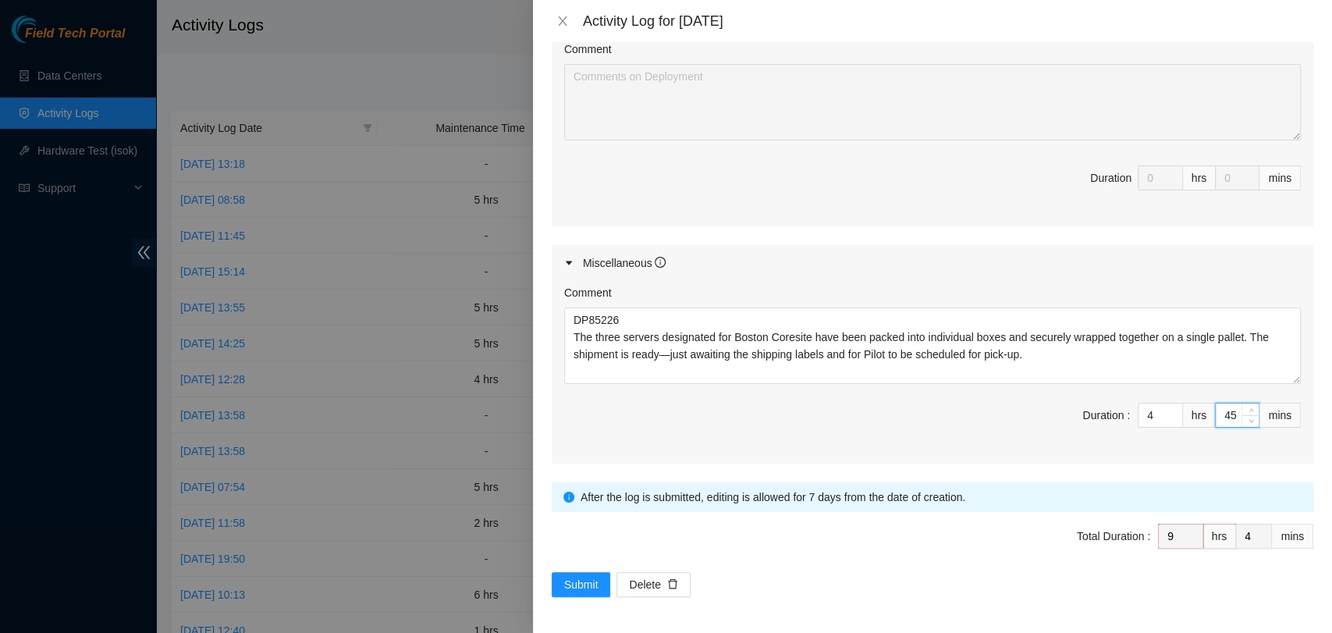
type input "45"
click at [591, 595] on div "Note: This activity log is for informational purposes only. You will not be pai…" at bounding box center [932, 337] width 799 height 591
click at [595, 576] on span "Submit" at bounding box center [581, 584] width 34 height 17
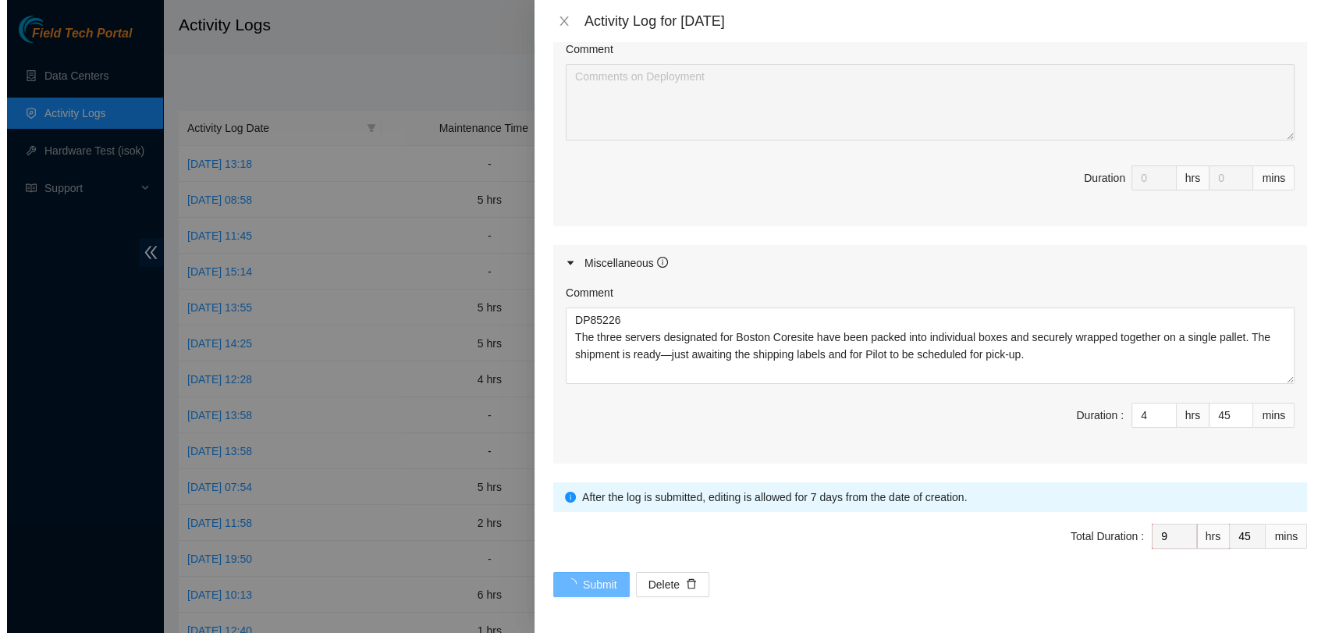
scroll to position [0, 0]
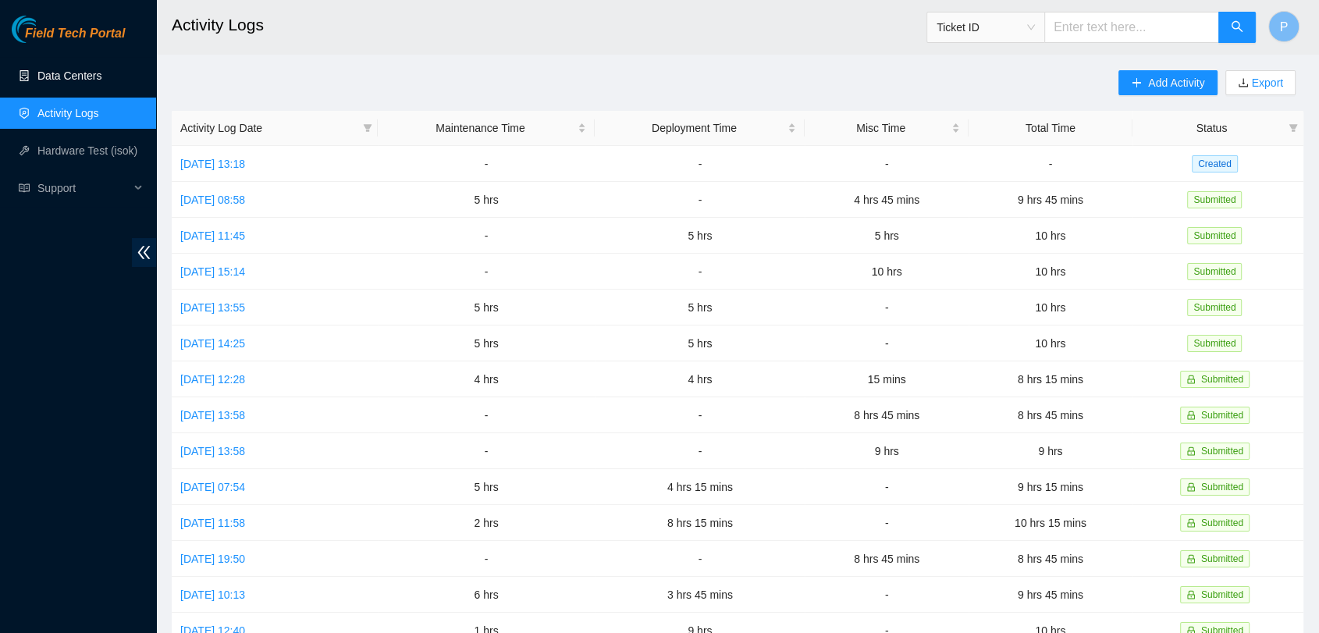
click at [101, 76] on link "Data Centers" at bounding box center [69, 75] width 64 height 12
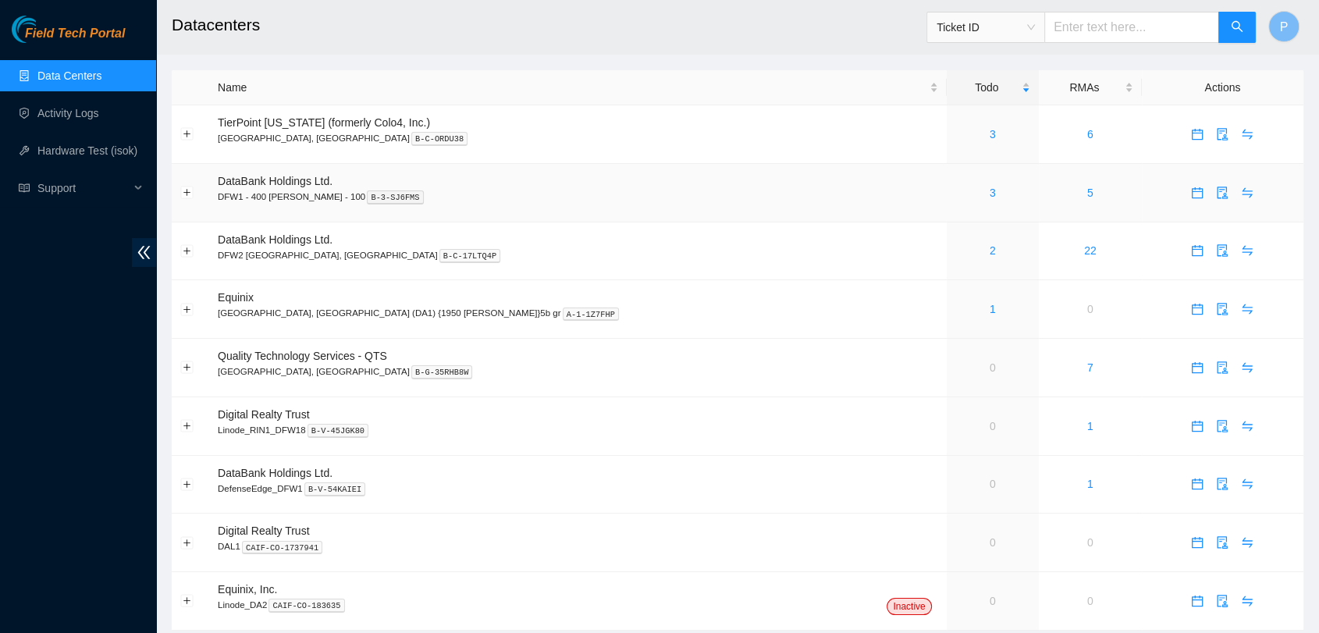
click at [955, 190] on div "3" at bounding box center [992, 192] width 75 height 17
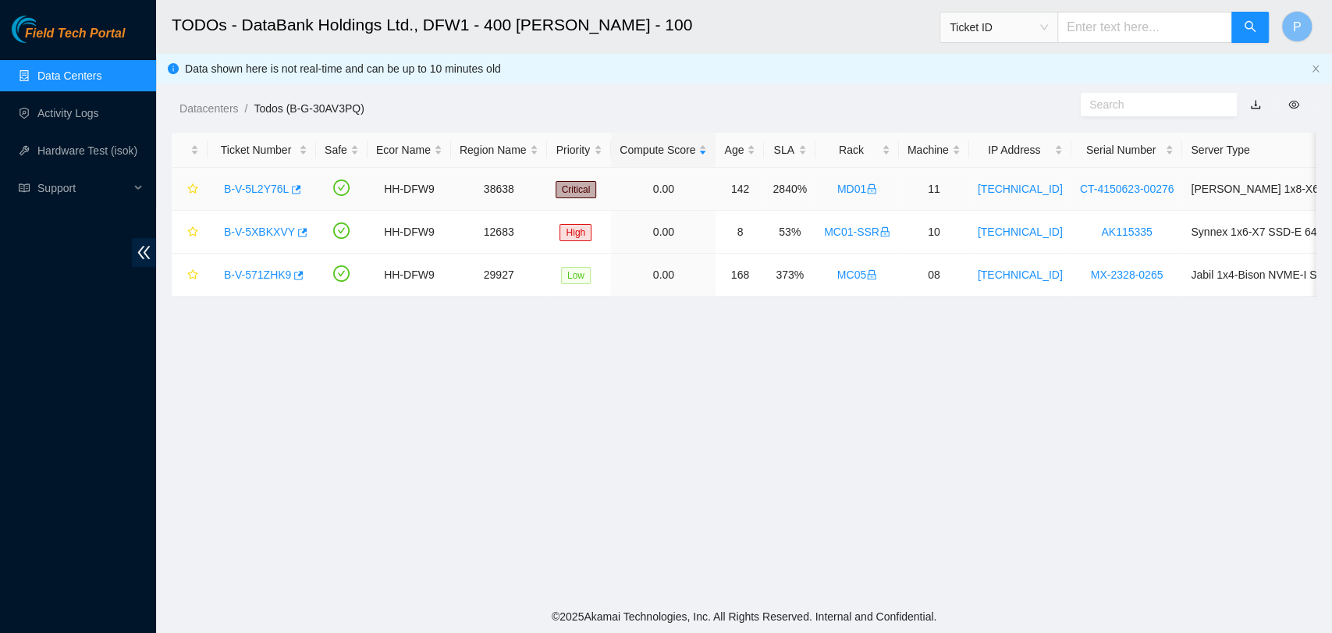
click at [256, 190] on link "B-V-5L2Y76L" at bounding box center [256, 189] width 65 height 12
